Goal: Task Accomplishment & Management: Manage account settings

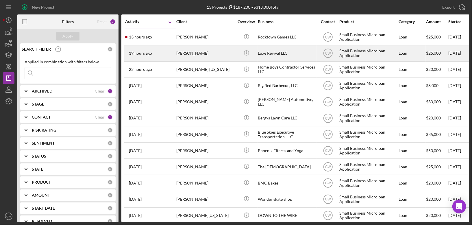
click at [186, 54] on div "[PERSON_NAME]" at bounding box center [205, 53] width 58 height 15
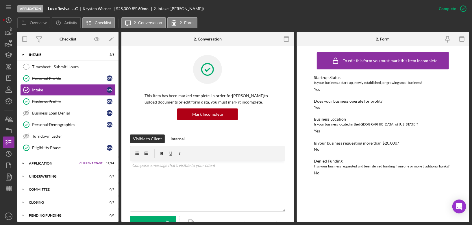
click at [28, 163] on icon "Icon/Expander" at bounding box center [23, 163] width 12 height 12
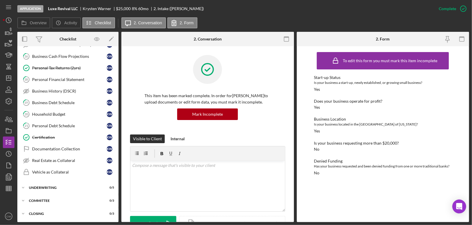
scroll to position [287, 0]
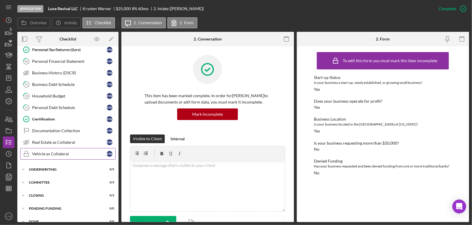
click at [70, 151] on div "Vehicle as Collateral" at bounding box center [69, 153] width 75 height 5
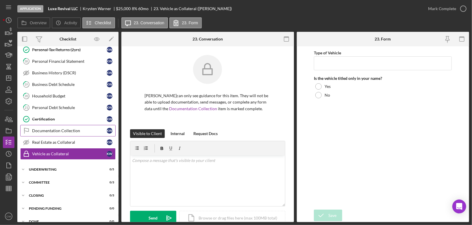
click at [81, 125] on link "Documentation Collection Documentation Collection K W" at bounding box center [67, 131] width 95 height 12
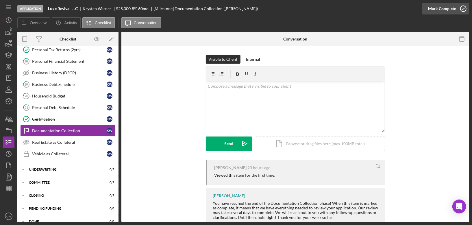
click at [462, 10] on icon "button" at bounding box center [463, 8] width 14 height 14
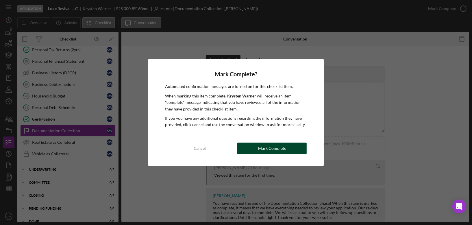
click at [252, 150] on button "Mark Complete" at bounding box center [271, 148] width 69 height 12
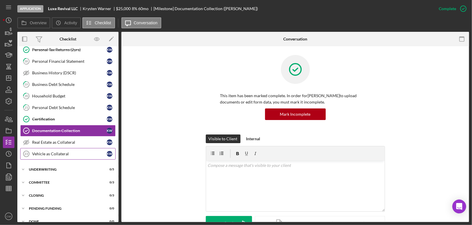
click at [72, 151] on div "Vehicle as Collateral" at bounding box center [69, 153] width 75 height 5
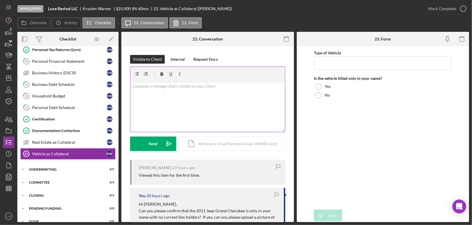
click at [194, 100] on div "v Color teal Color pink Remove color Add row above Add row below Add column bef…" at bounding box center [207, 106] width 155 height 51
click at [152, 142] on div "Send" at bounding box center [153, 143] width 9 height 14
